Goal: Transaction & Acquisition: Purchase product/service

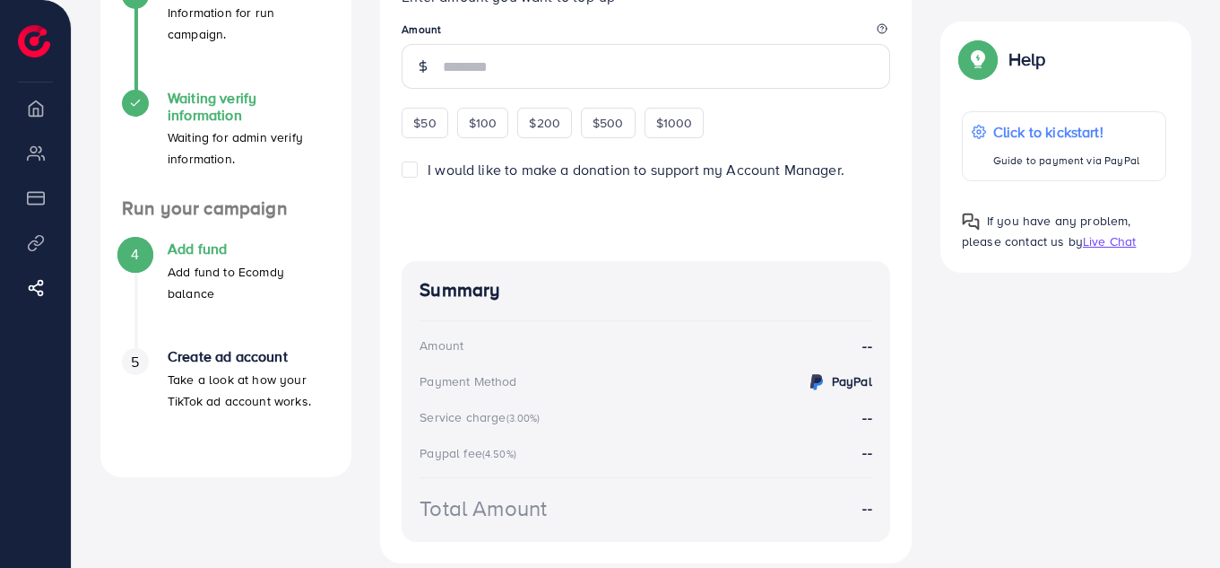
scroll to position [375, 0]
click at [424, 130] on span "$50" at bounding box center [424, 122] width 22 height 18
type input "**"
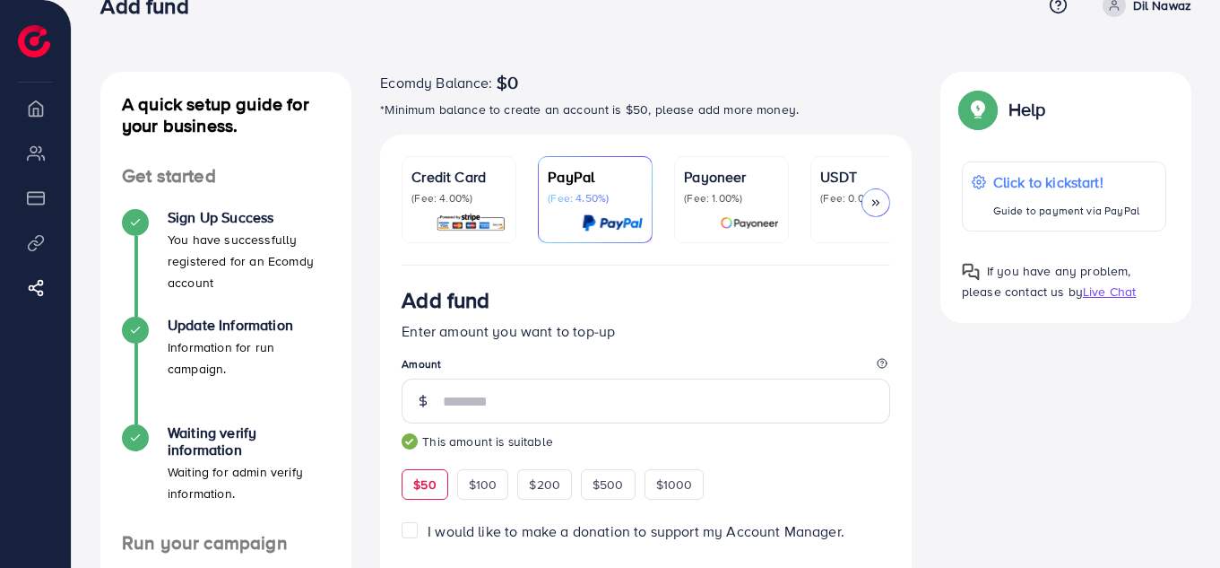
scroll to position [0, 0]
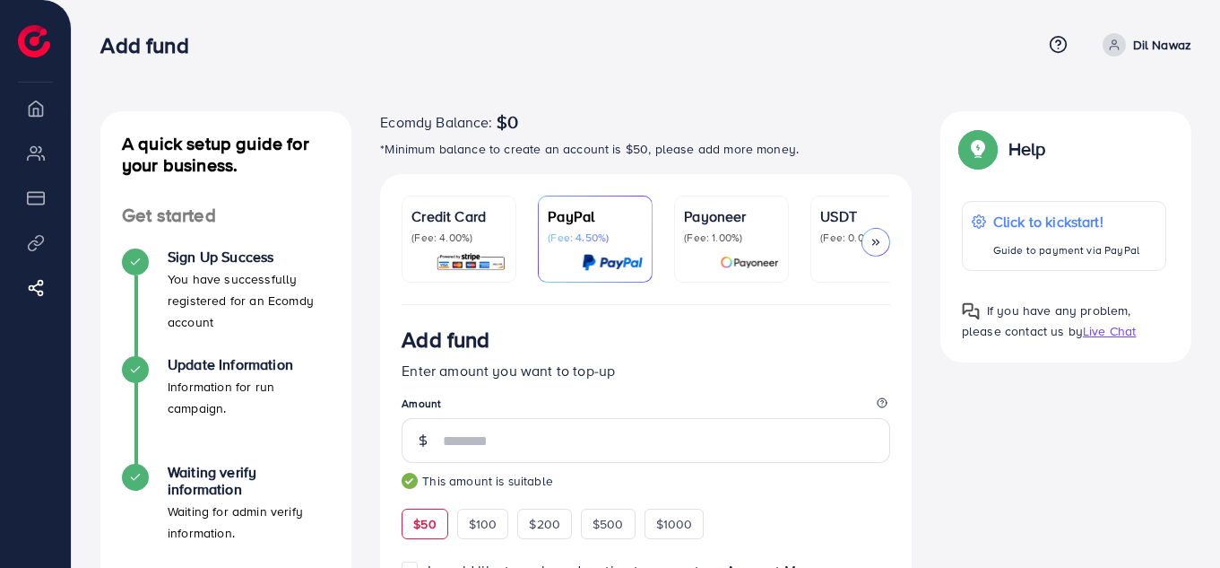
click at [735, 243] on p "(Fee: 1.00%)" at bounding box center [731, 237] width 95 height 14
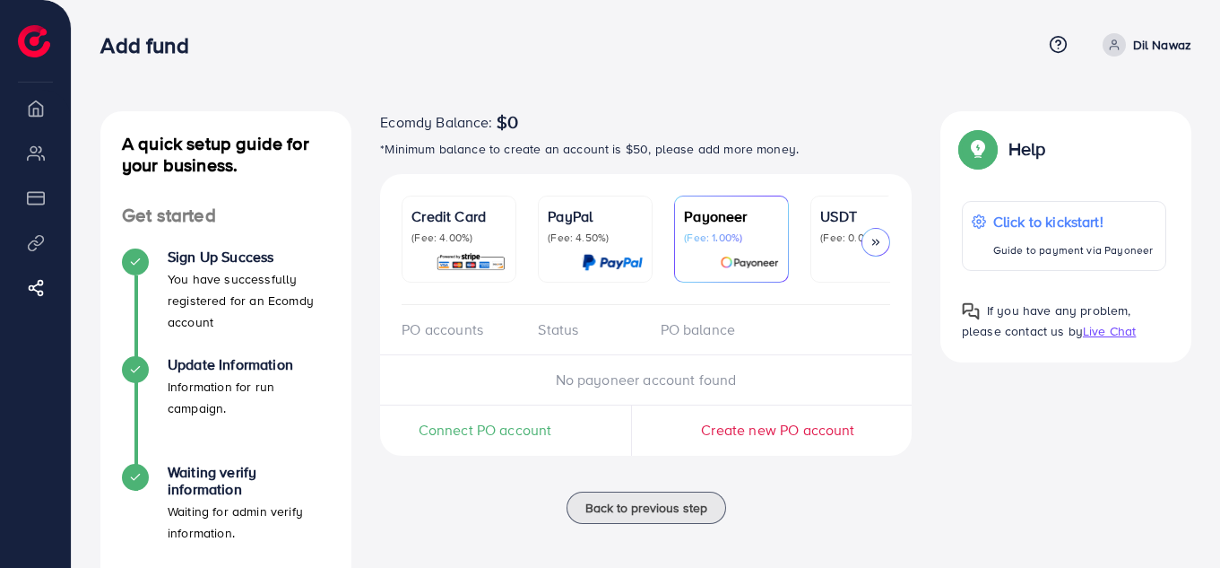
click at [813, 235] on link "USDT (Fee: 0.00%)" at bounding box center [867, 238] width 115 height 87
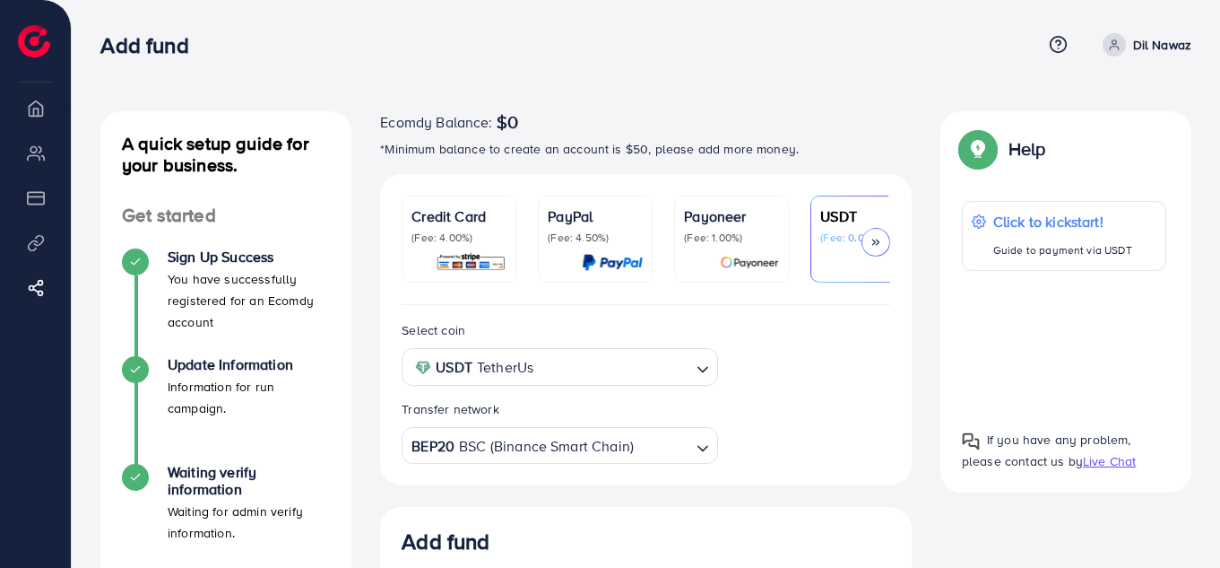
click at [879, 247] on icon at bounding box center [876, 242] width 13 height 13
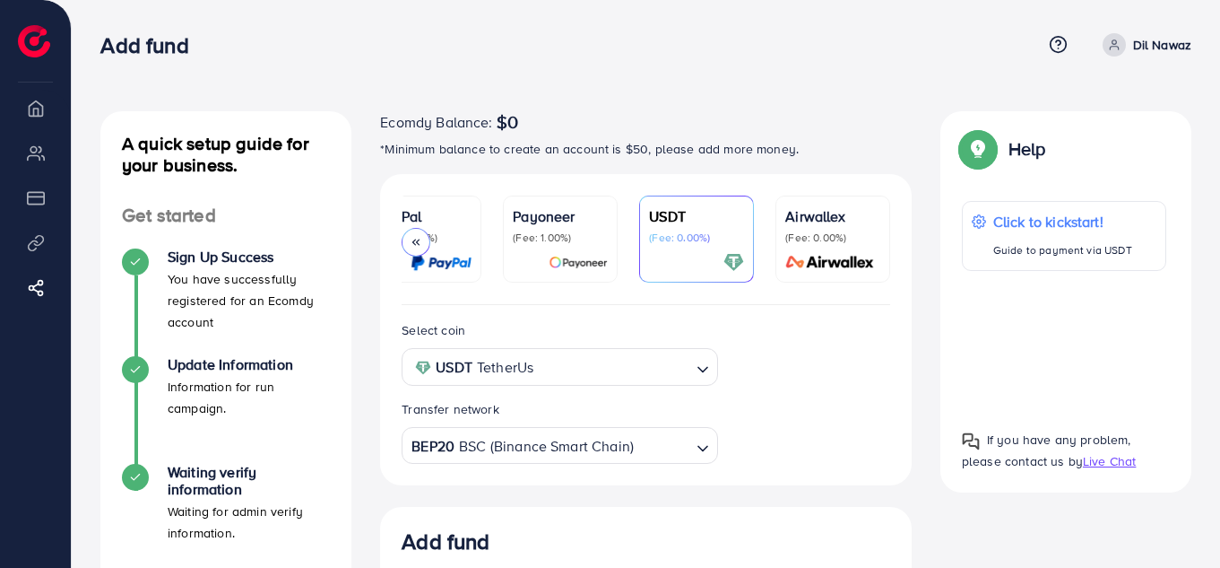
click at [801, 239] on p "(Fee: 0.00%)" at bounding box center [832, 237] width 95 height 14
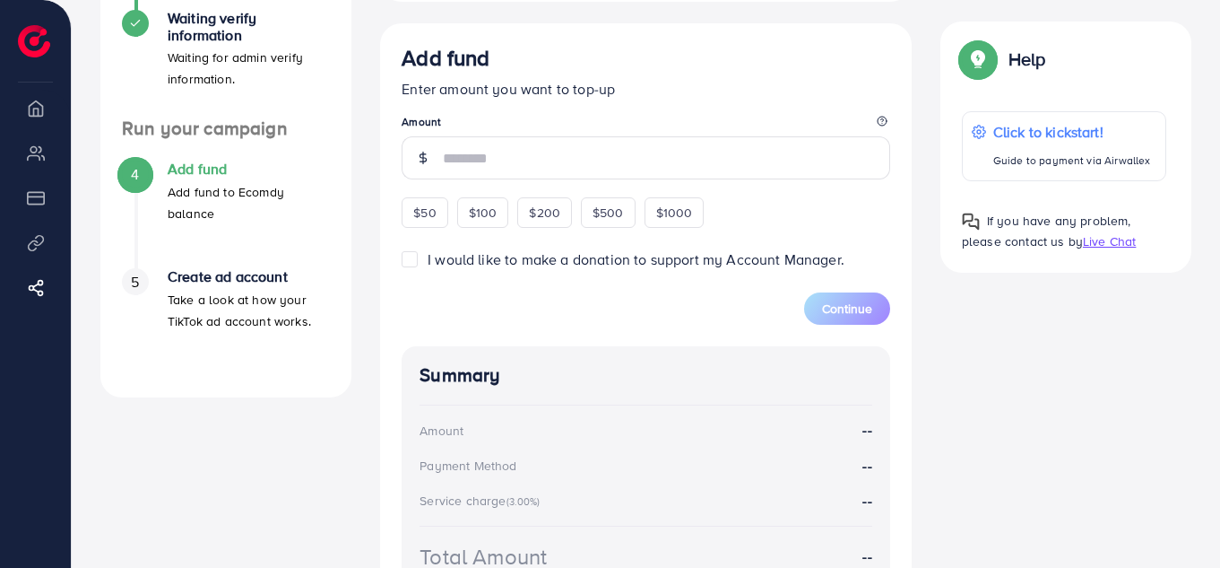
scroll to position [456, 0]
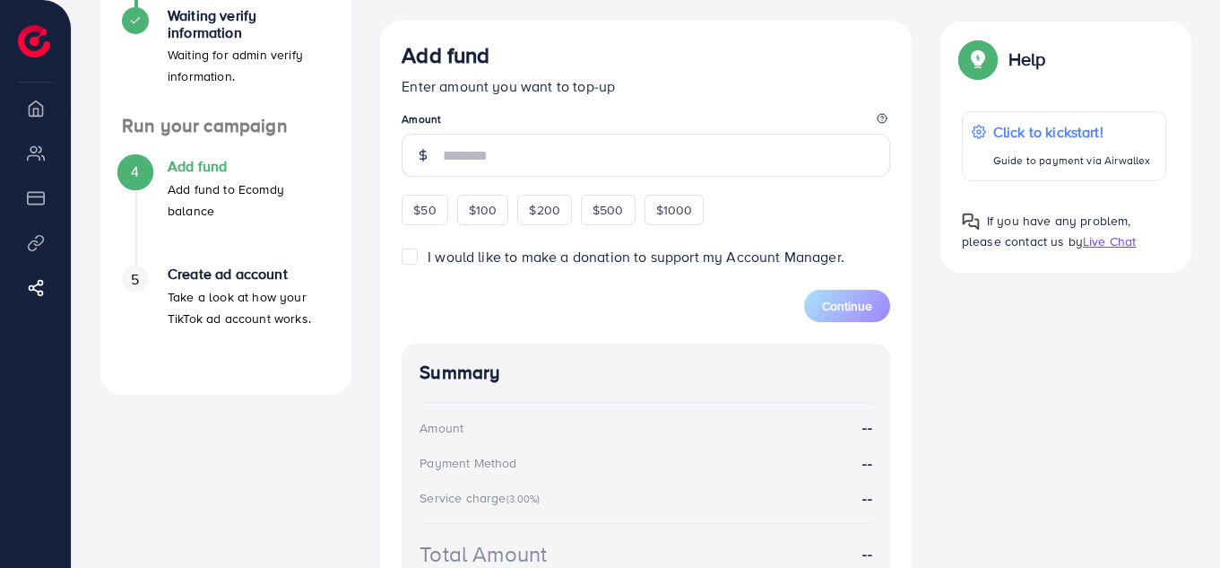
click at [197, 277] on h4 "Create ad account" at bounding box center [249, 273] width 162 height 17
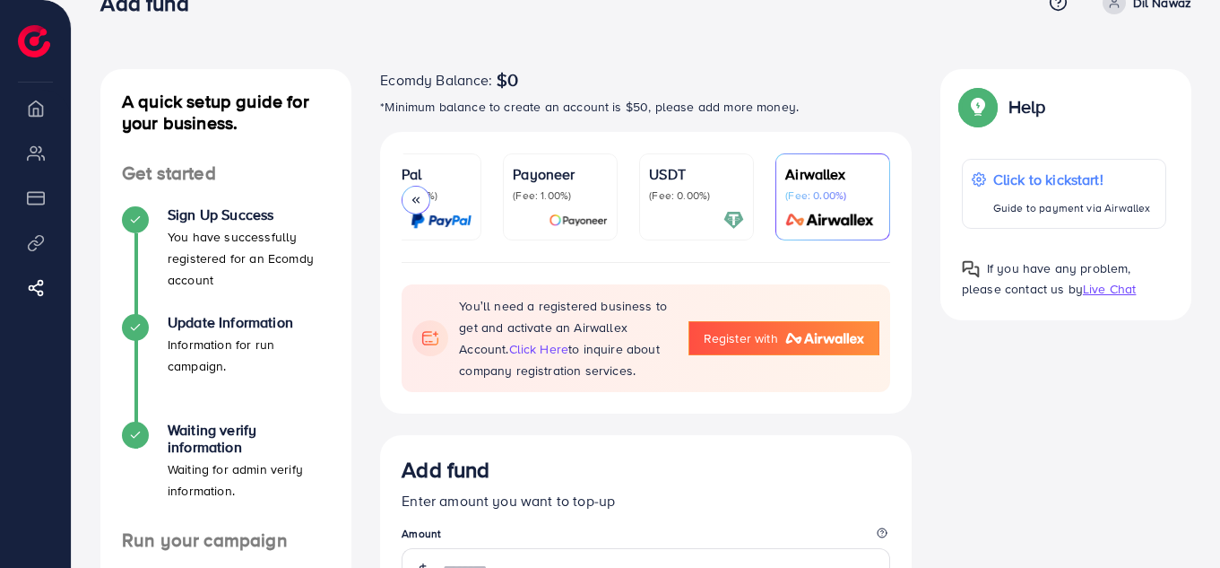
scroll to position [0, 0]
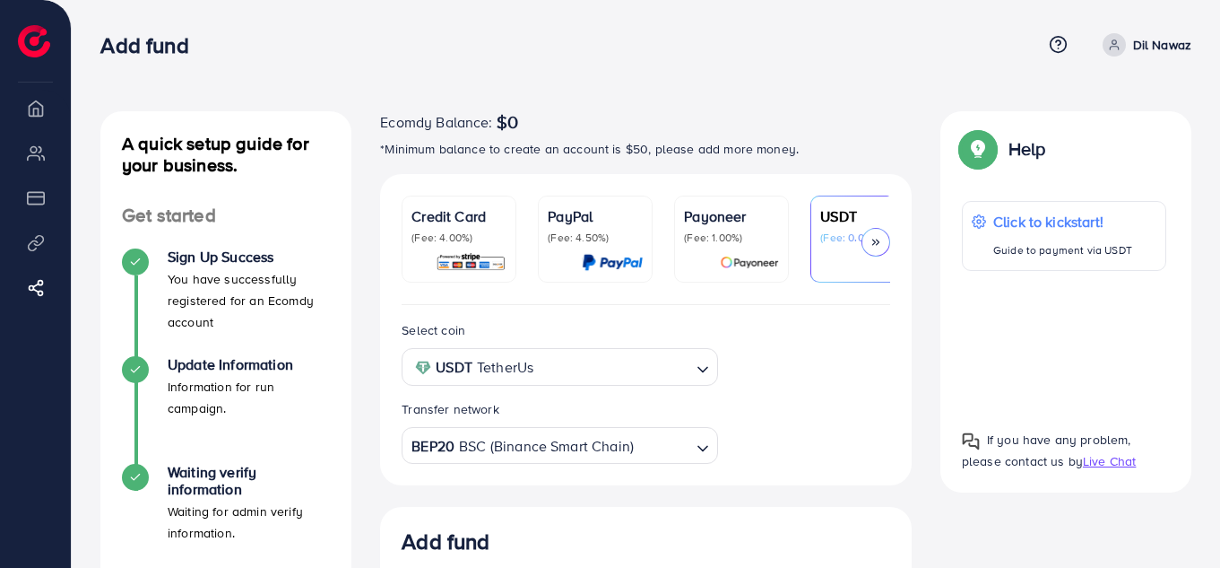
scroll to position [341, 0]
